Goal: Information Seeking & Learning: Learn about a topic

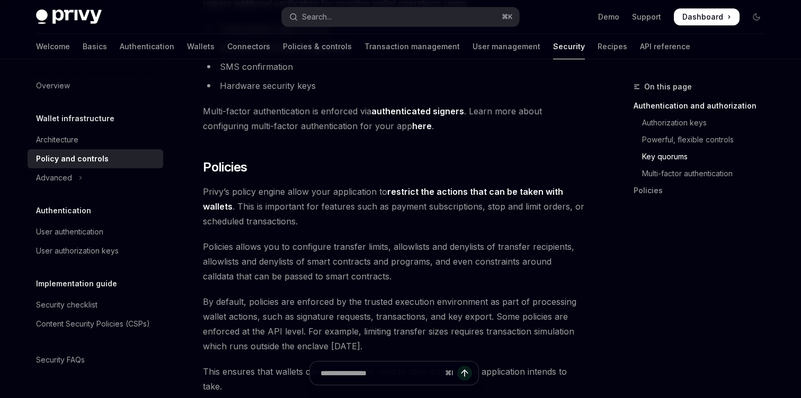
scroll to position [826, 0]
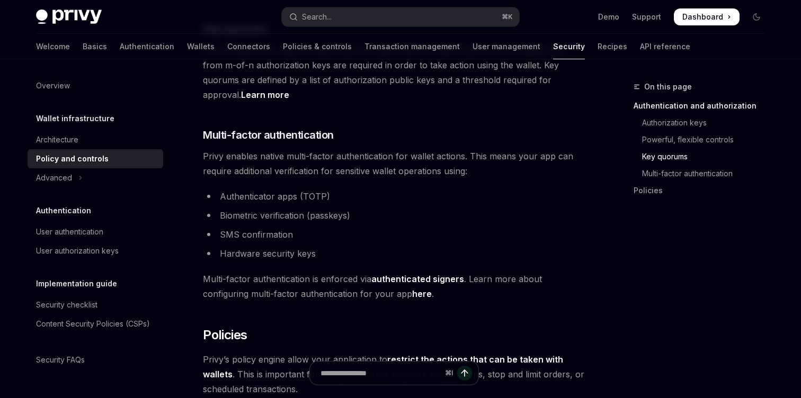
click at [172, 227] on div "Overview Wallet infrastructure Architecture Policy and controls Advanced Authen…" at bounding box center [104, 228] width 153 height 339
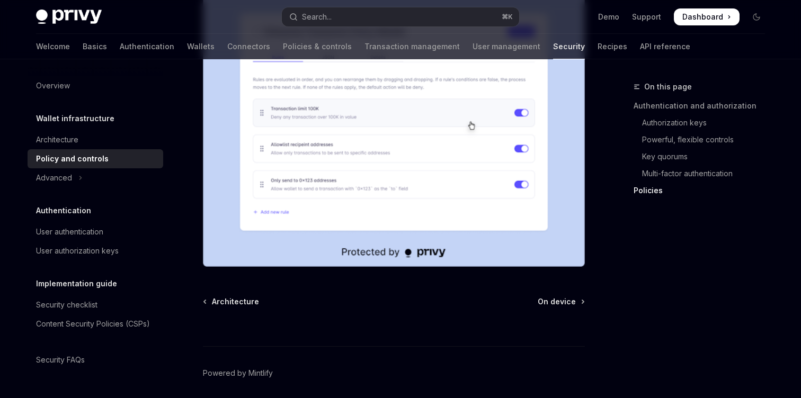
scroll to position [1439, 0]
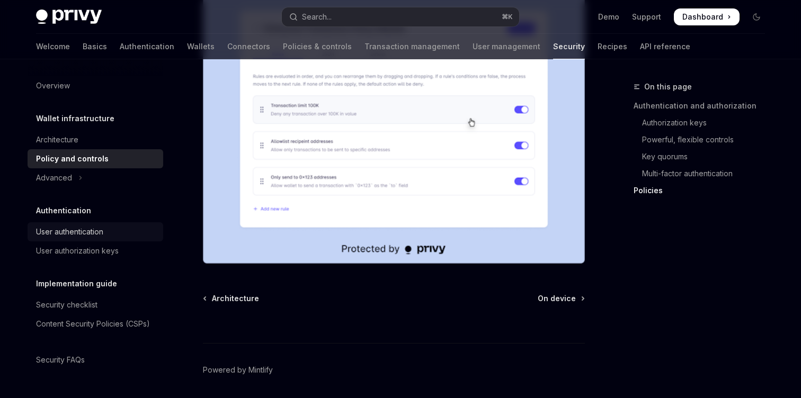
click at [78, 231] on div "User authentication" at bounding box center [69, 232] width 67 height 13
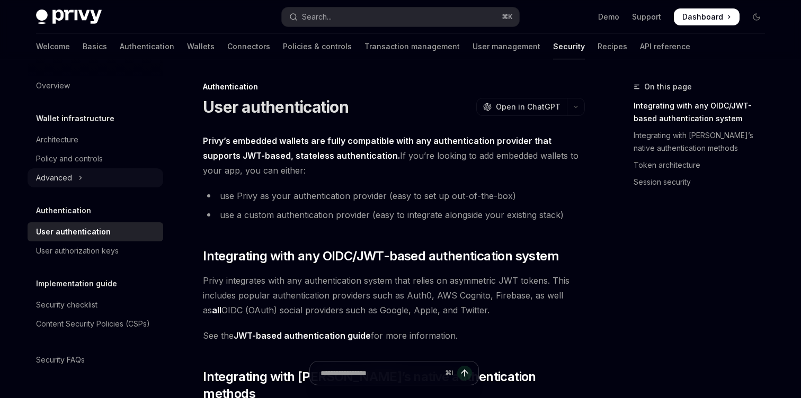
click at [66, 177] on div "Advanced" at bounding box center [54, 178] width 36 height 13
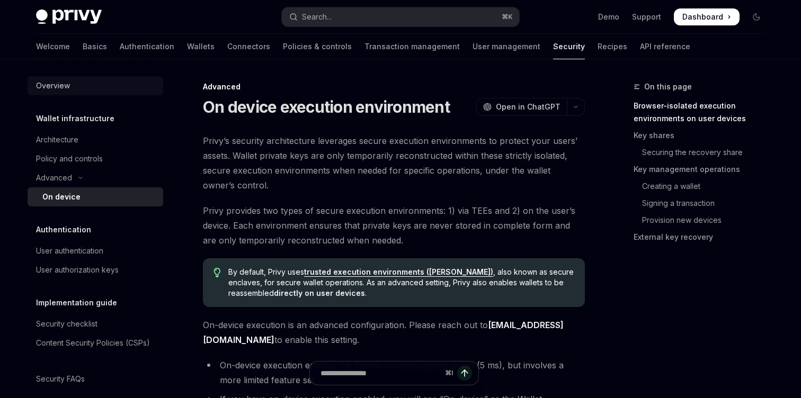
click at [32, 84] on link "Overview" at bounding box center [96, 85] width 136 height 19
type textarea "*"
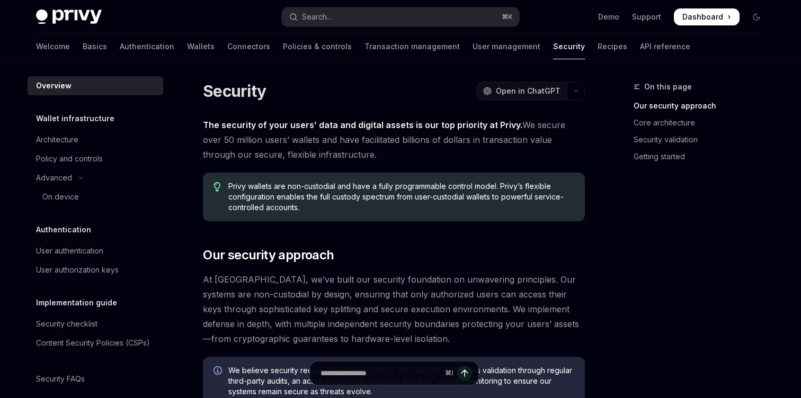
click at [527, 93] on span "Open in ChatGPT" at bounding box center [528, 91] width 65 height 11
